Goal: Task Accomplishment & Management: Manage account settings

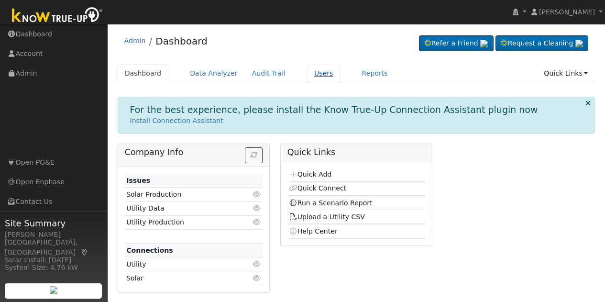
click at [307, 72] on link "Users" at bounding box center [324, 74] width 34 height 18
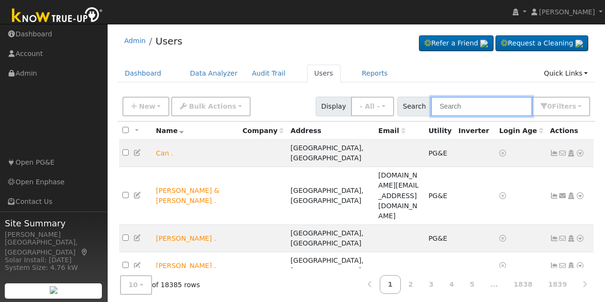
click at [532, 107] on input "text" at bounding box center [481, 107] width 101 height 20
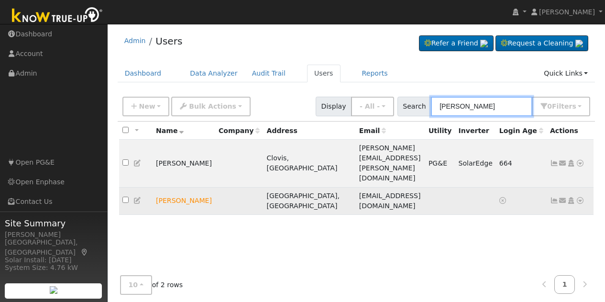
type input "lovejoy"
click at [581, 197] on icon at bounding box center [580, 200] width 9 height 7
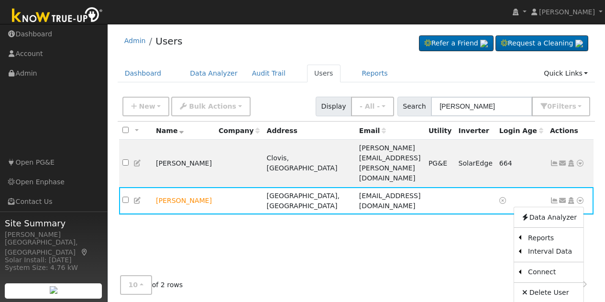
click at [378, 222] on div "All None All on page None on page Name Company Address Email Utility Inverter L…" at bounding box center [357, 212] width 478 height 181
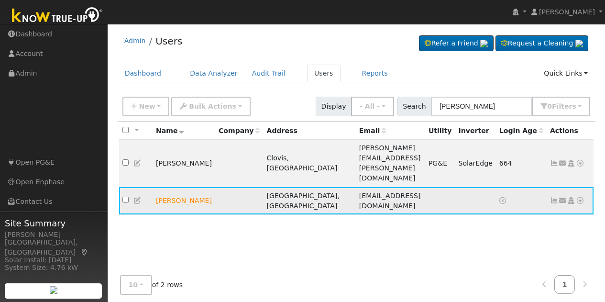
click at [582, 197] on icon at bounding box center [580, 200] width 9 height 7
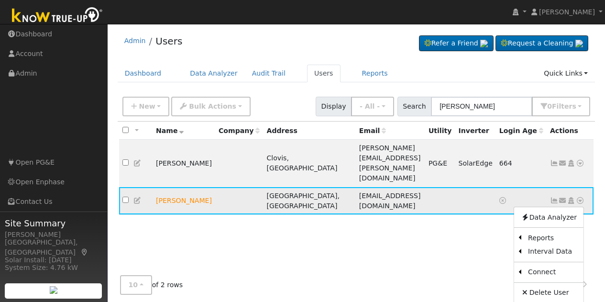
click at [572, 197] on icon at bounding box center [571, 200] width 9 height 7
